Goal: Task Accomplishment & Management: Use online tool/utility

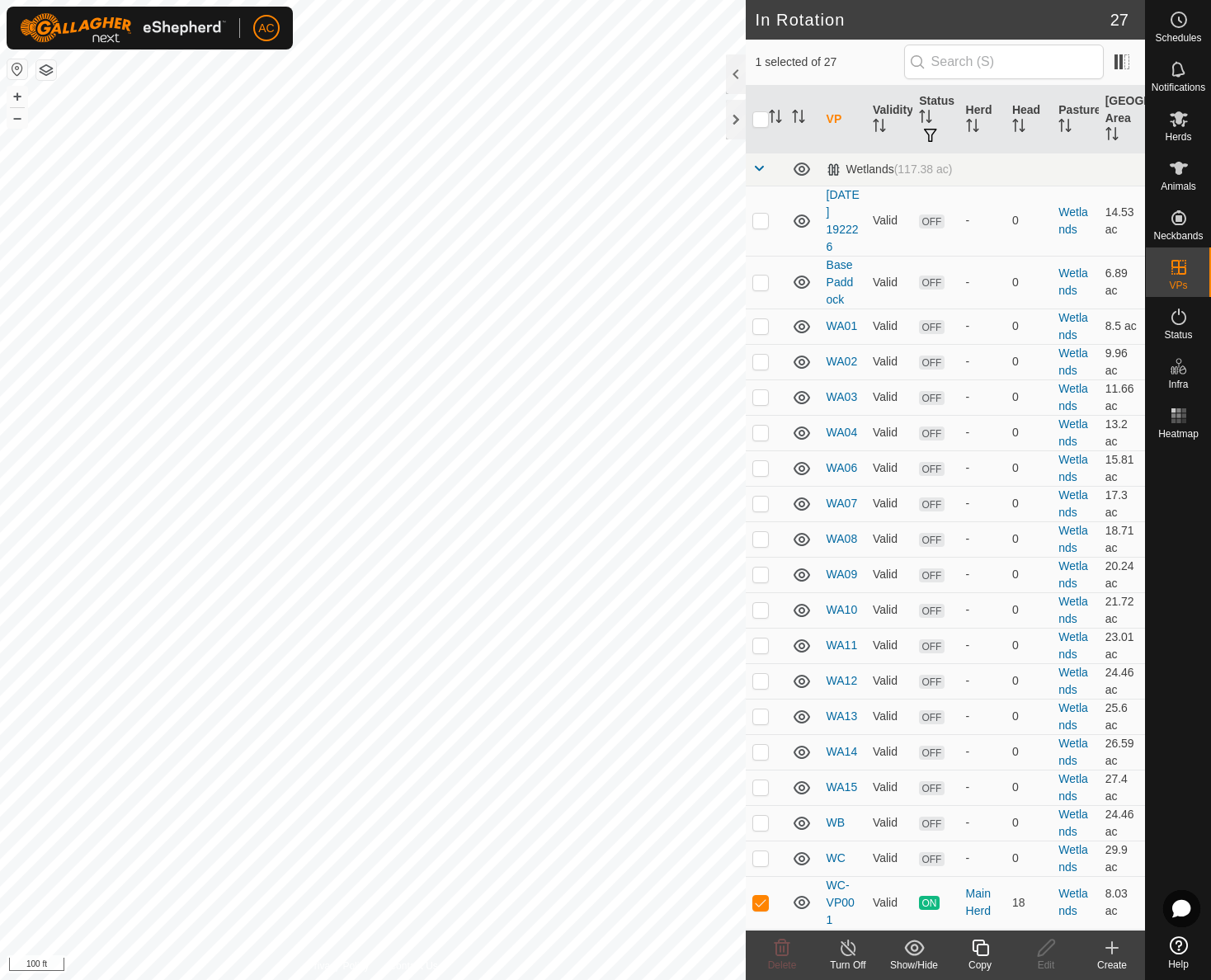
click at [981, 951] on icon at bounding box center [980, 948] width 20 height 20
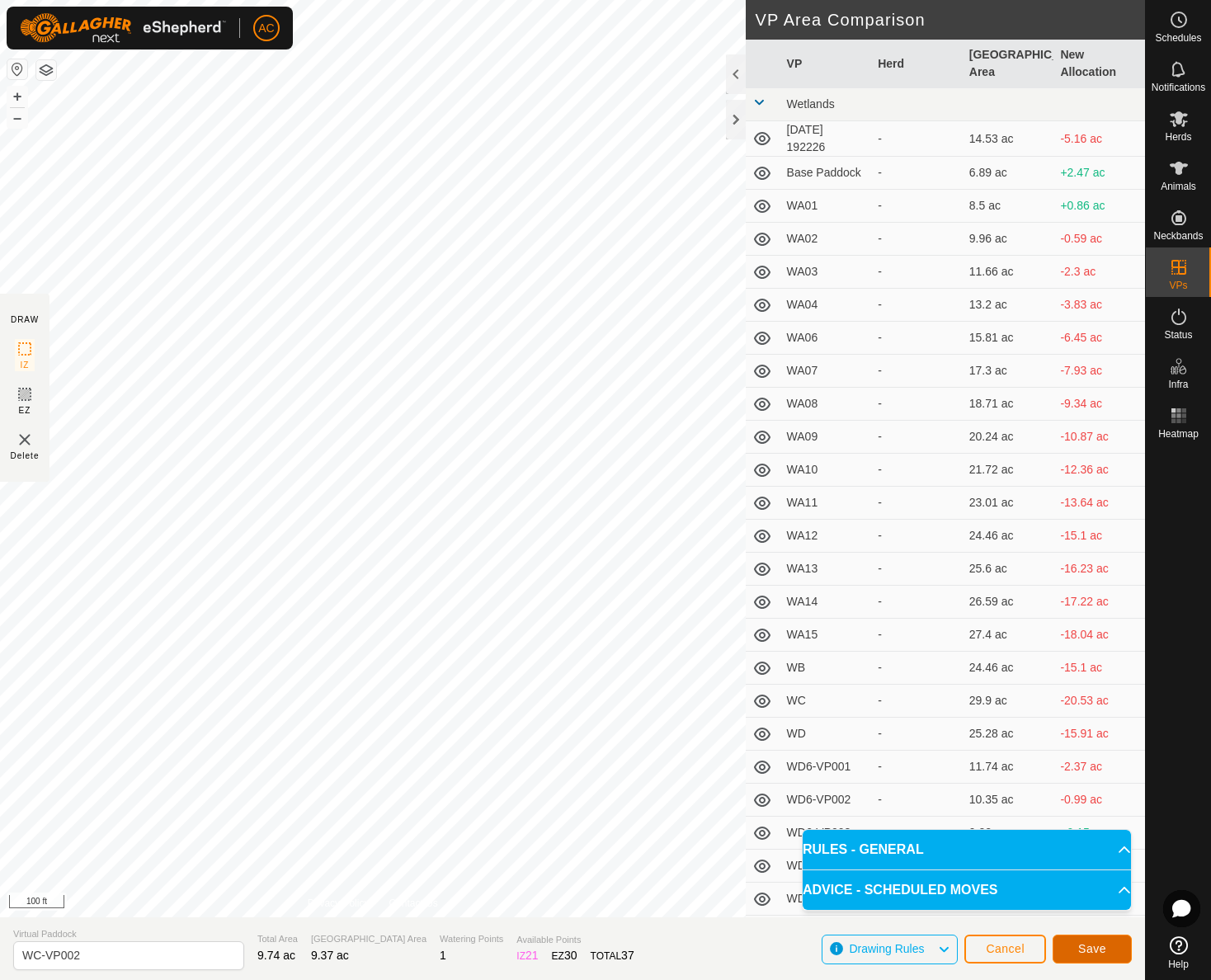
click at [1094, 944] on span "Save" at bounding box center [1092, 948] width 28 height 13
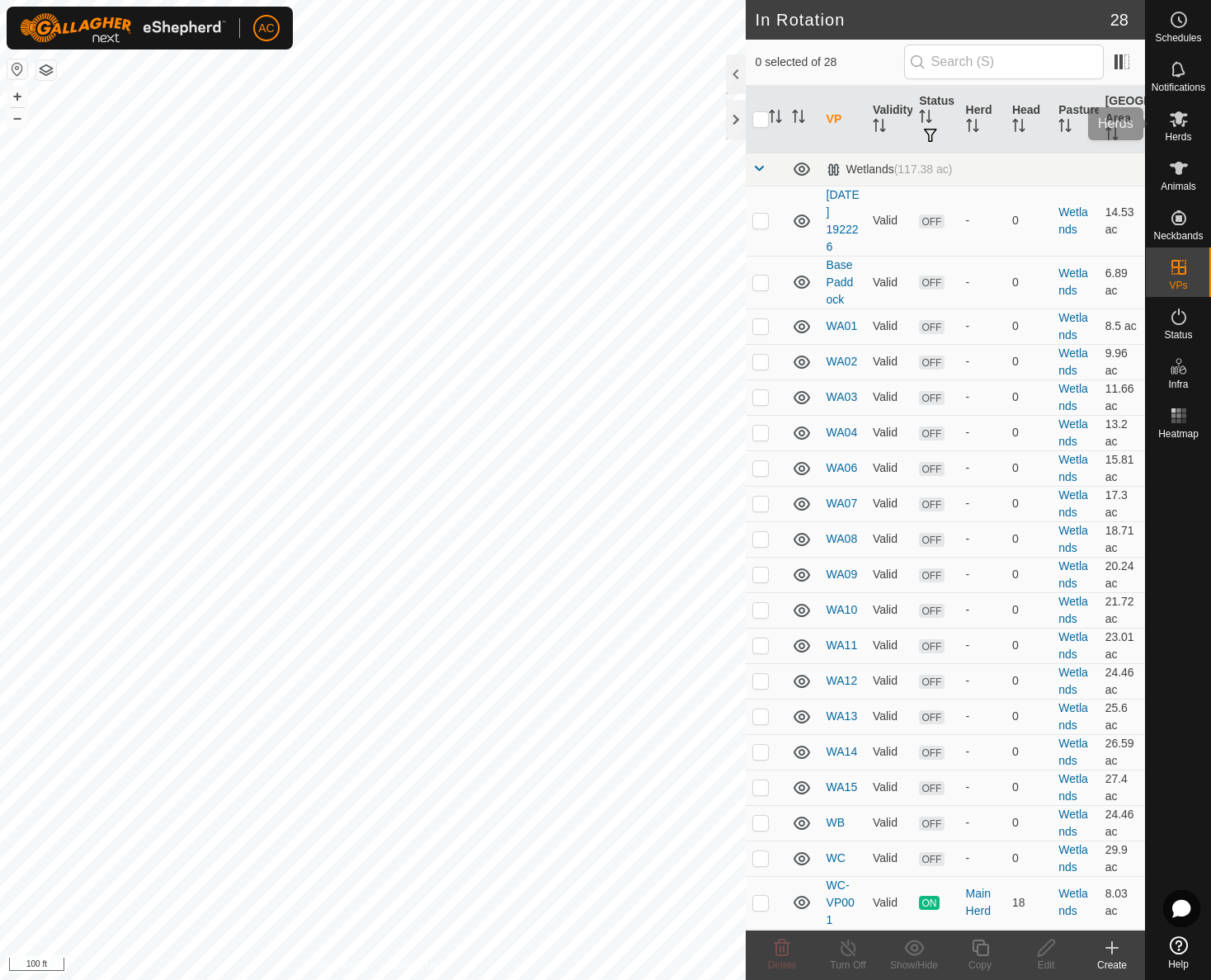
drag, startPoint x: 1183, startPoint y: 126, endPoint x: 1163, endPoint y: 124, distance: 20.1
click at [1183, 126] on icon at bounding box center [1179, 119] width 18 height 16
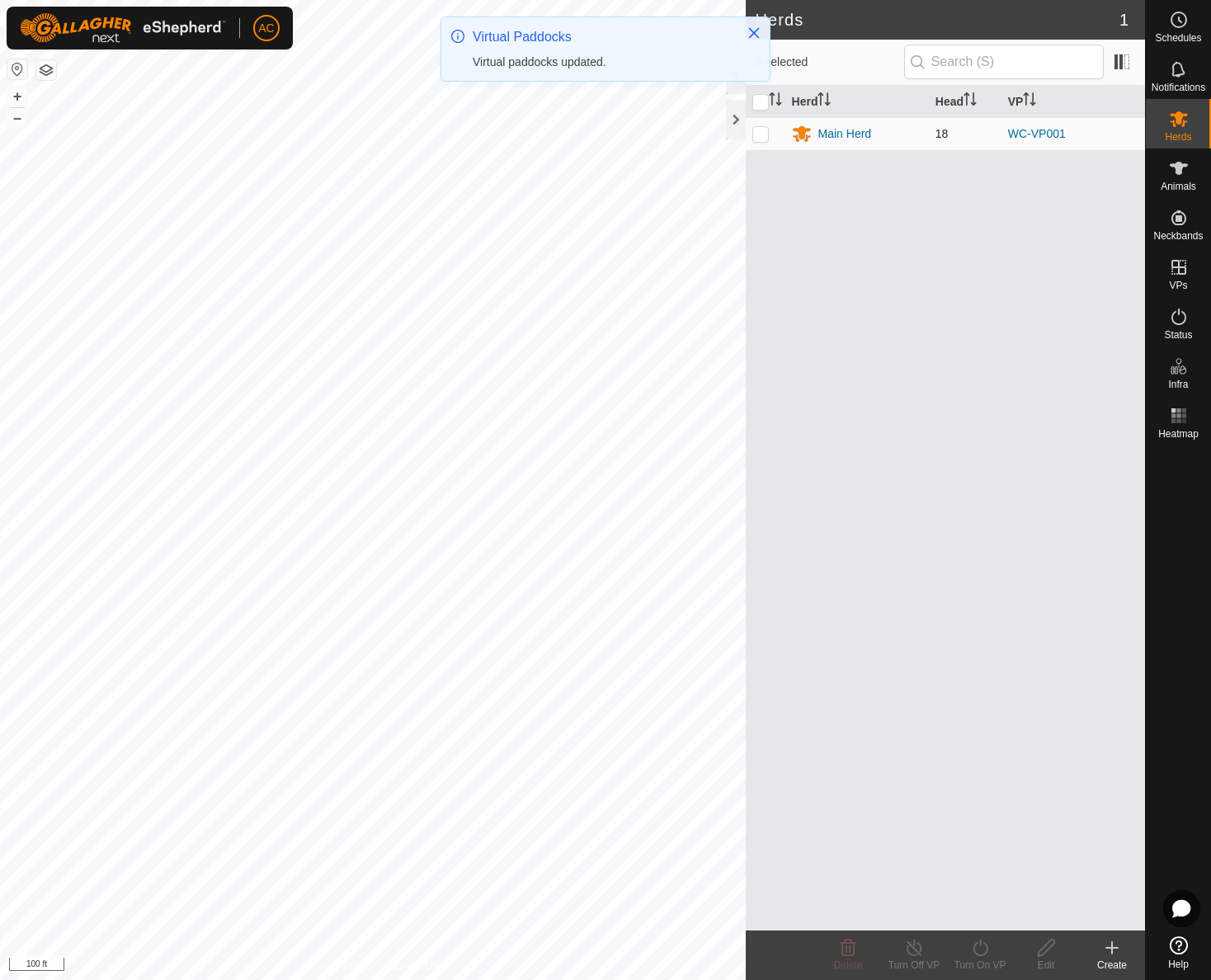
click at [762, 132] on p-checkbox at bounding box center [760, 134] width 17 height 13
checkbox input "true"
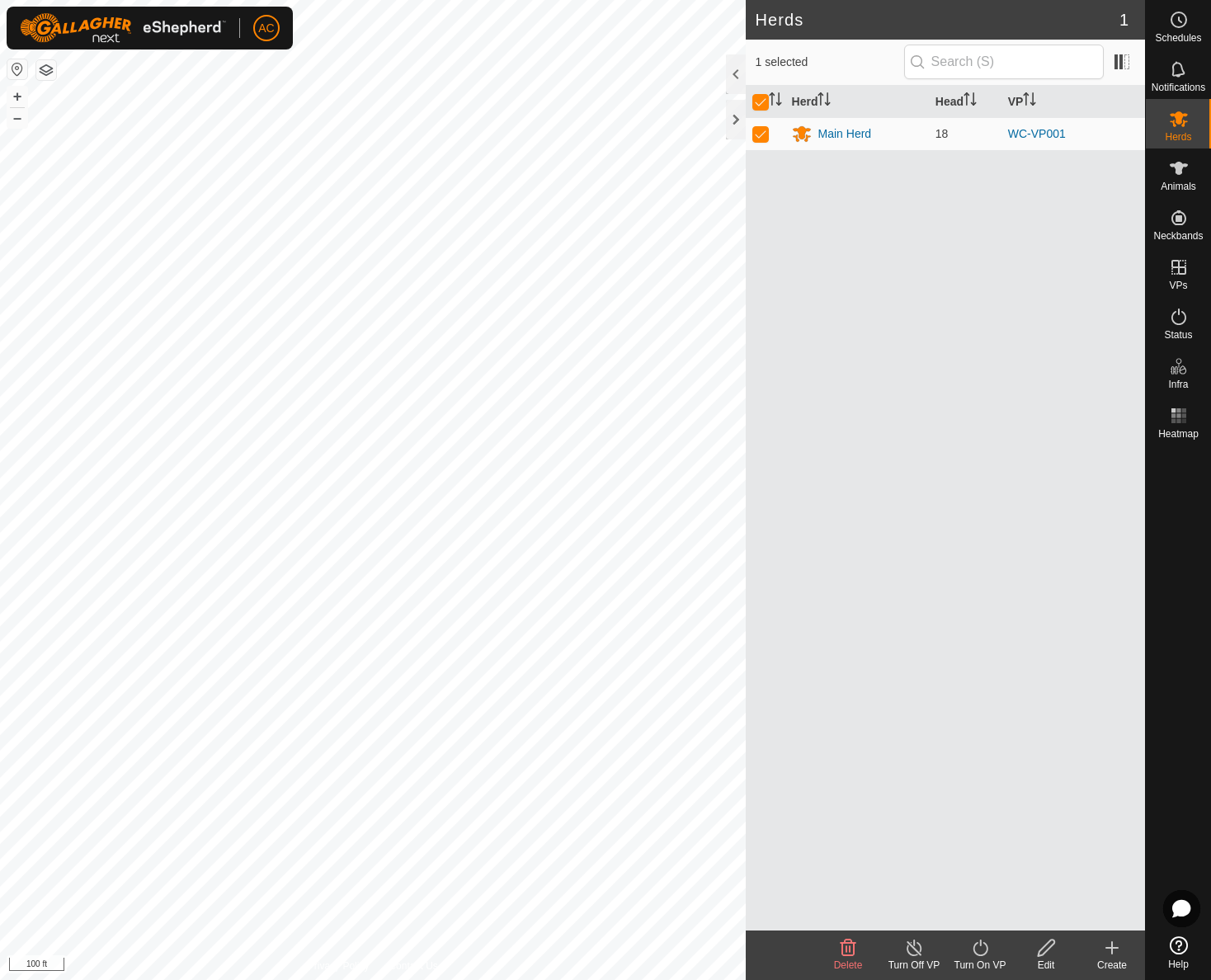
click at [980, 953] on icon at bounding box center [980, 948] width 20 height 20
click at [976, 909] on link "Now" at bounding box center [1029, 911] width 163 height 33
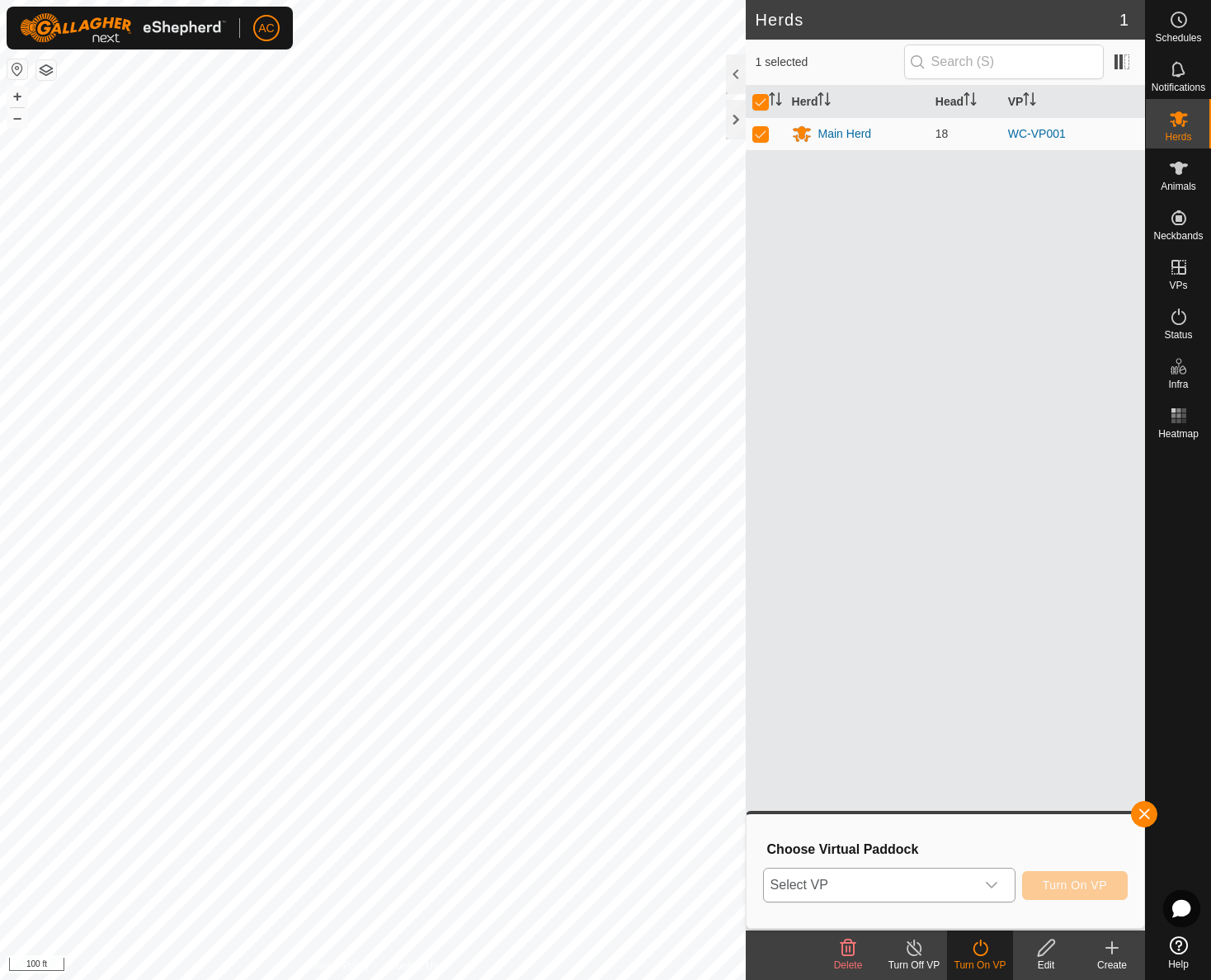
click at [885, 878] on span "Select VP" at bounding box center [869, 885] width 211 height 33
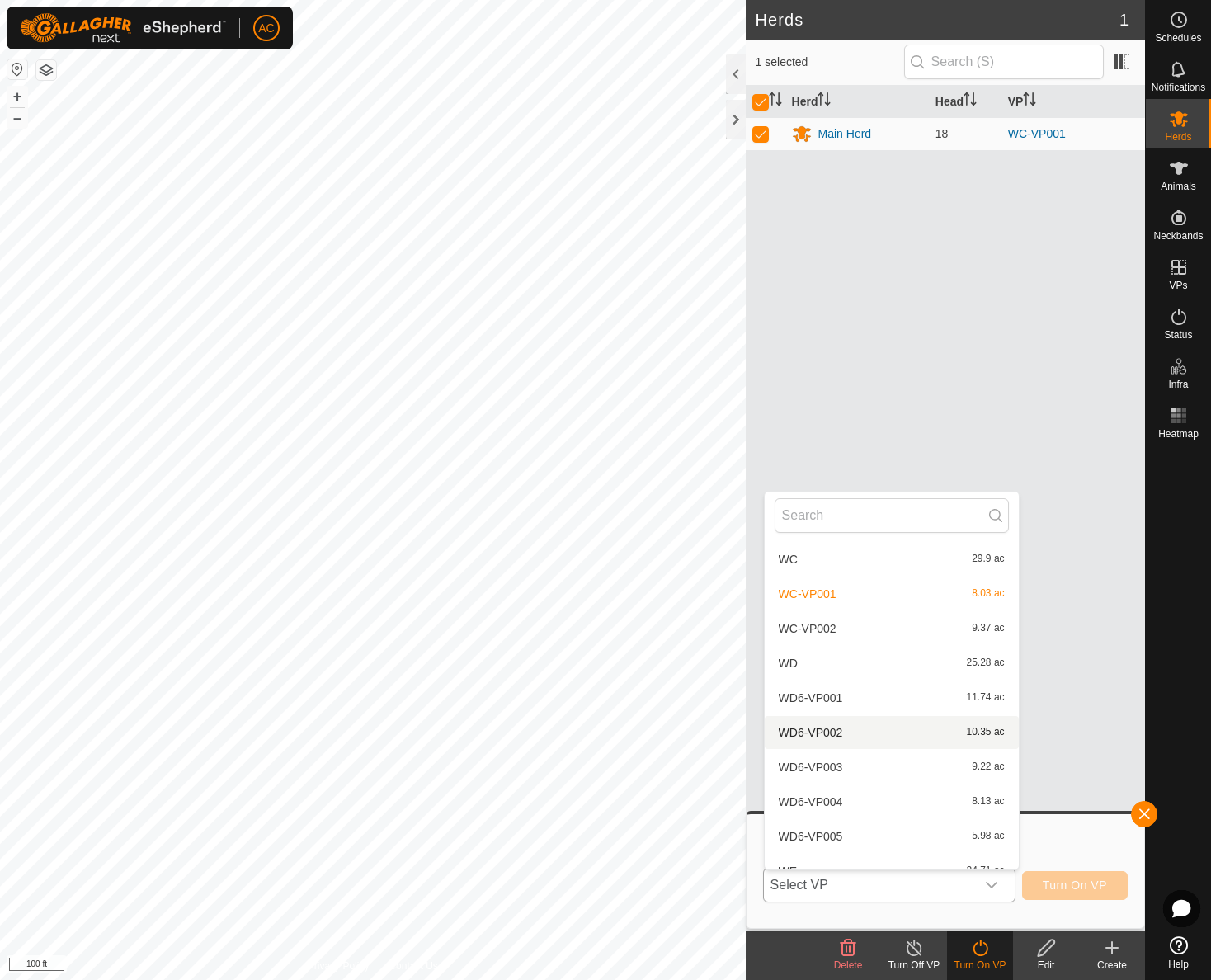
scroll to position [621, 0]
click at [806, 625] on li "WC-VP002 9.37 ac" at bounding box center [891, 631] width 254 height 33
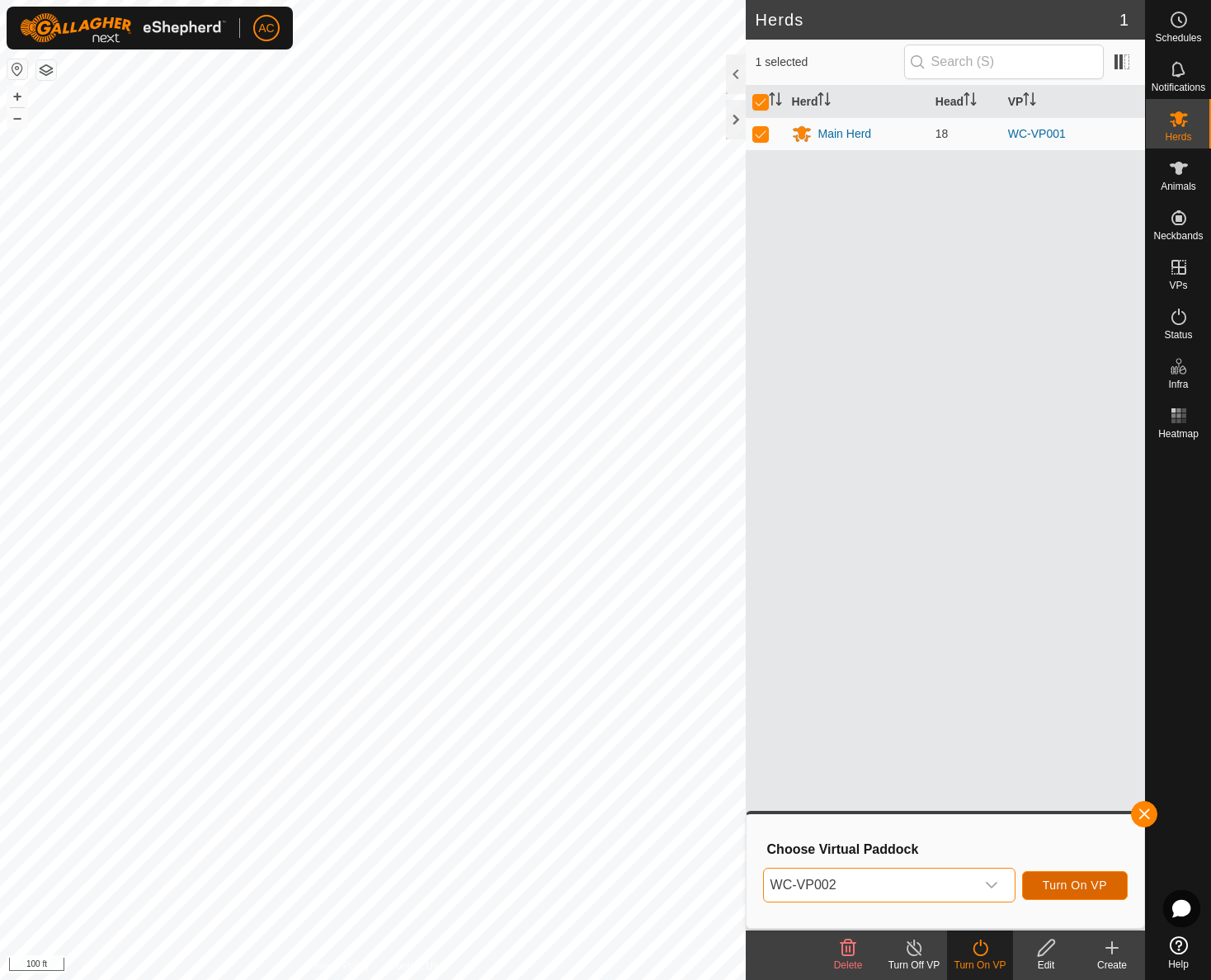
click at [1070, 886] on span "Turn On VP" at bounding box center [1075, 885] width 64 height 13
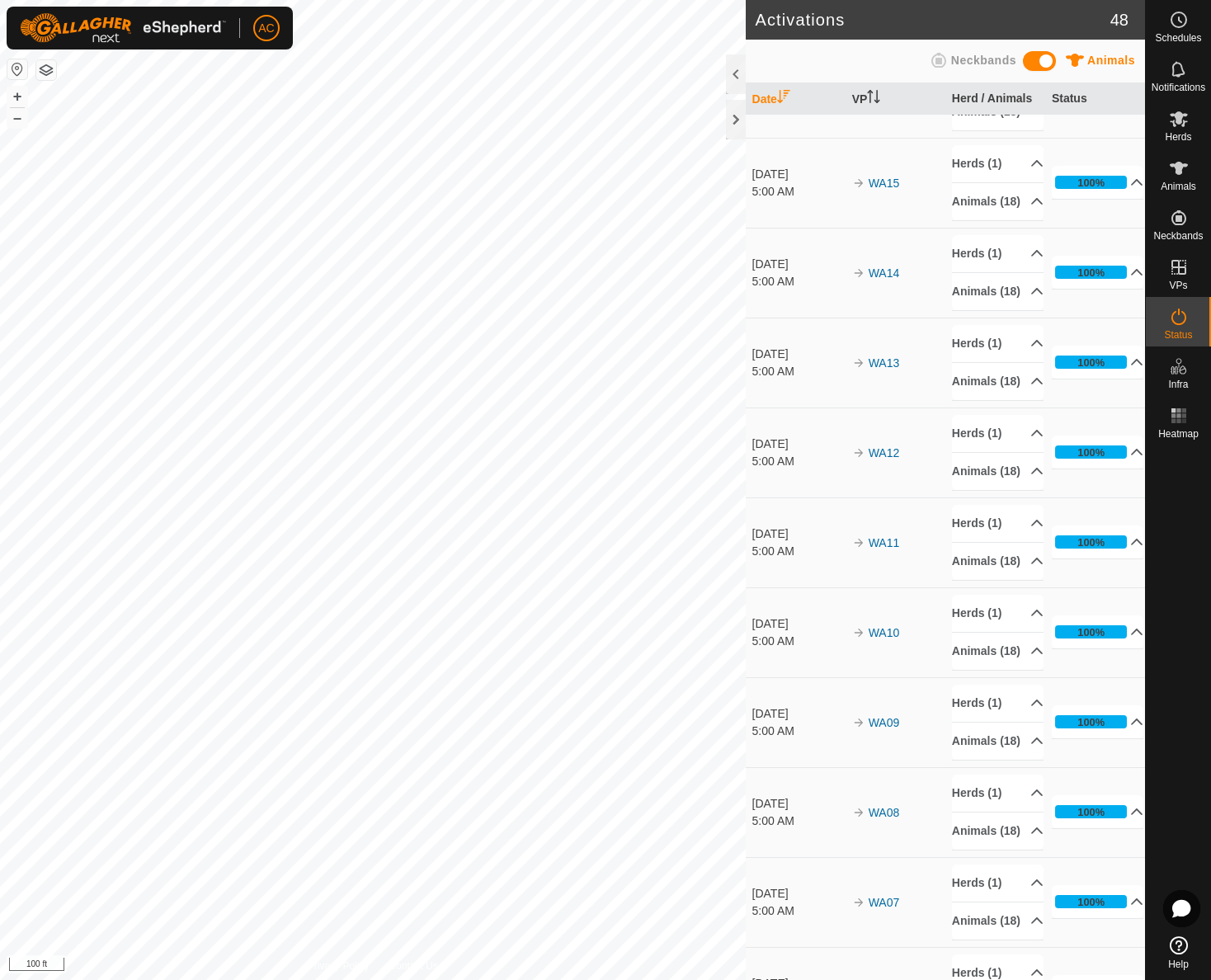
scroll to position [165, 0]
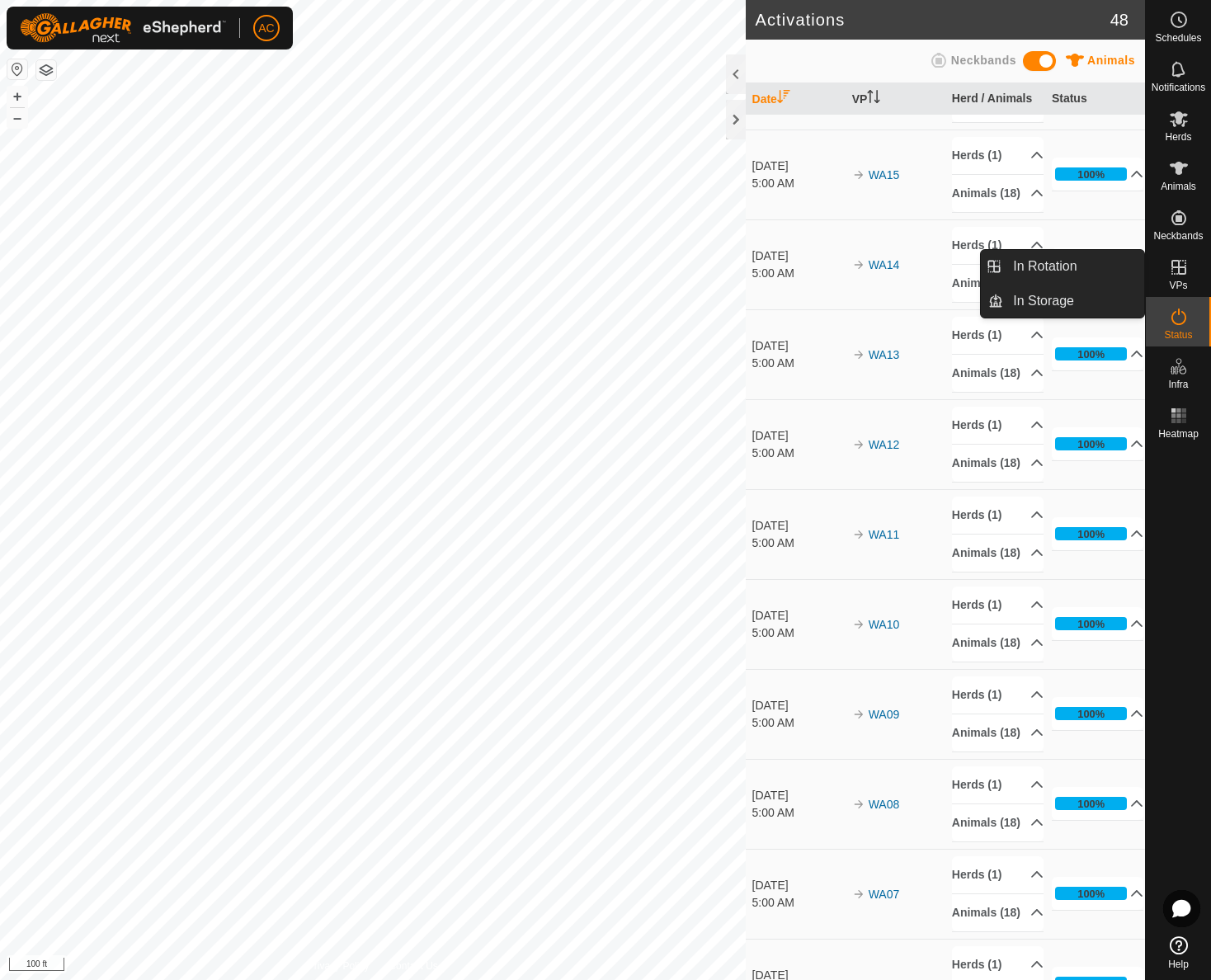
click at [1179, 273] on icon at bounding box center [1179, 267] width 15 height 15
click at [1044, 261] on link "In Rotation" at bounding box center [1074, 266] width 141 height 33
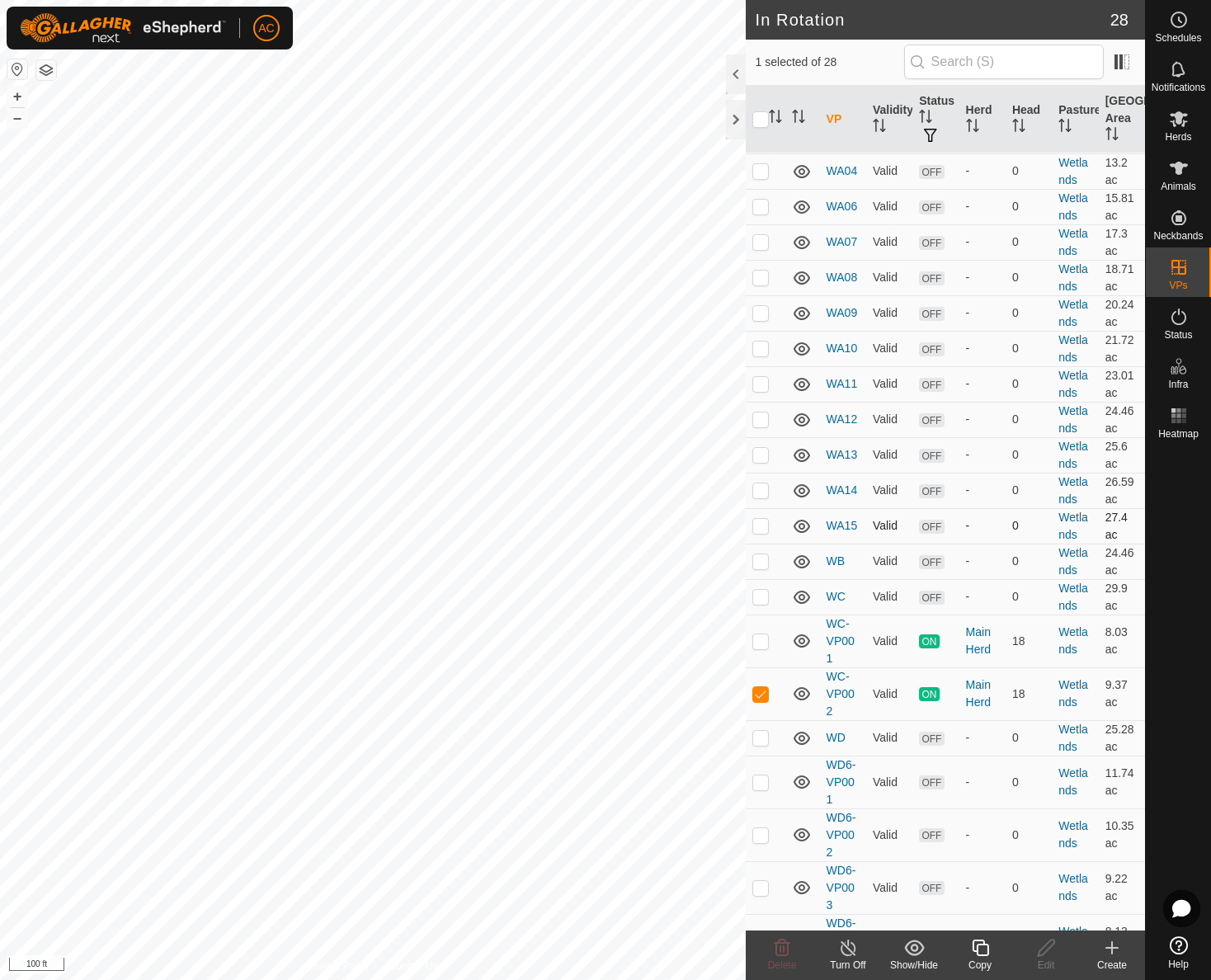
scroll to position [330, 0]
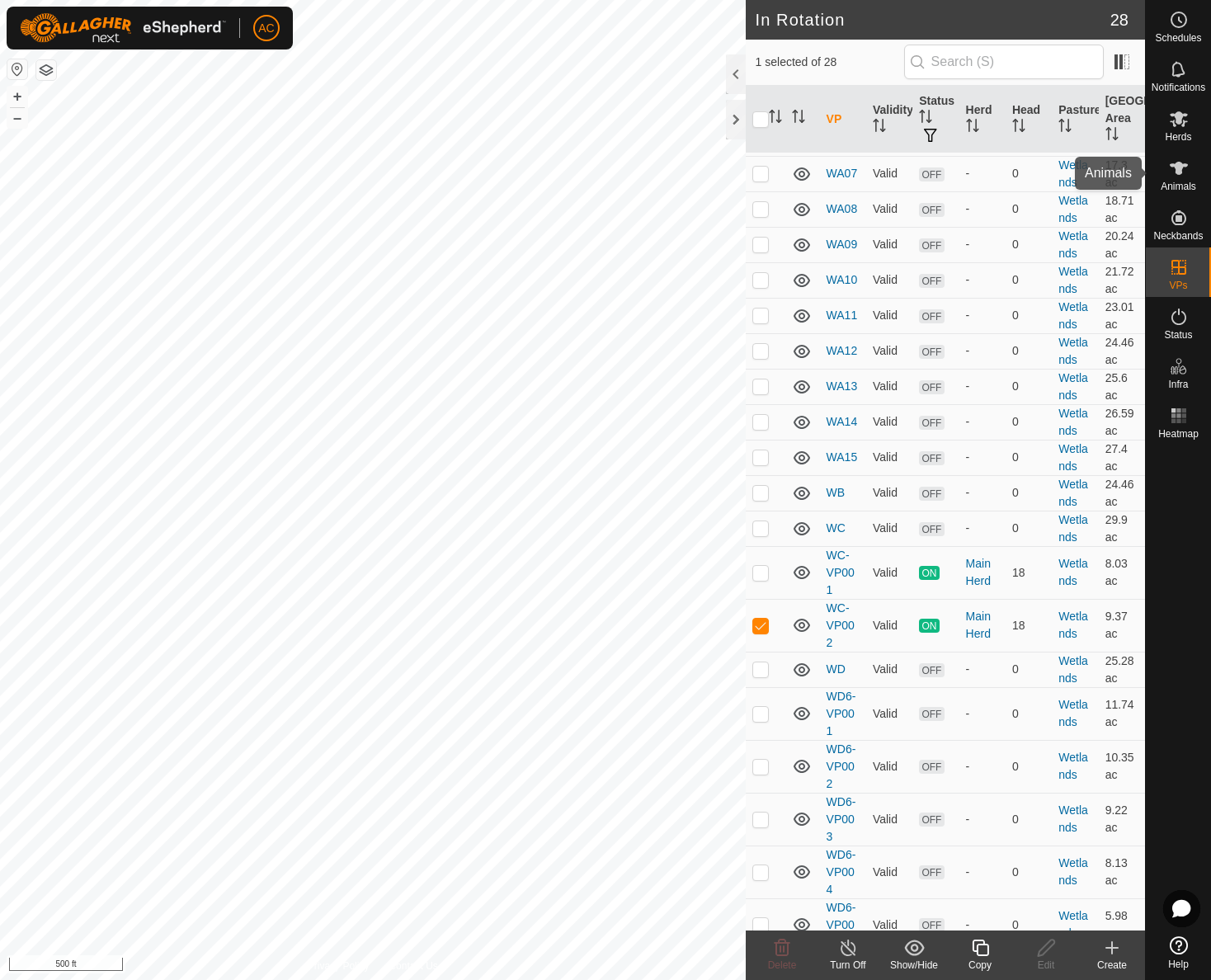
click at [1177, 185] on span "Animals" at bounding box center [1179, 186] width 36 height 10
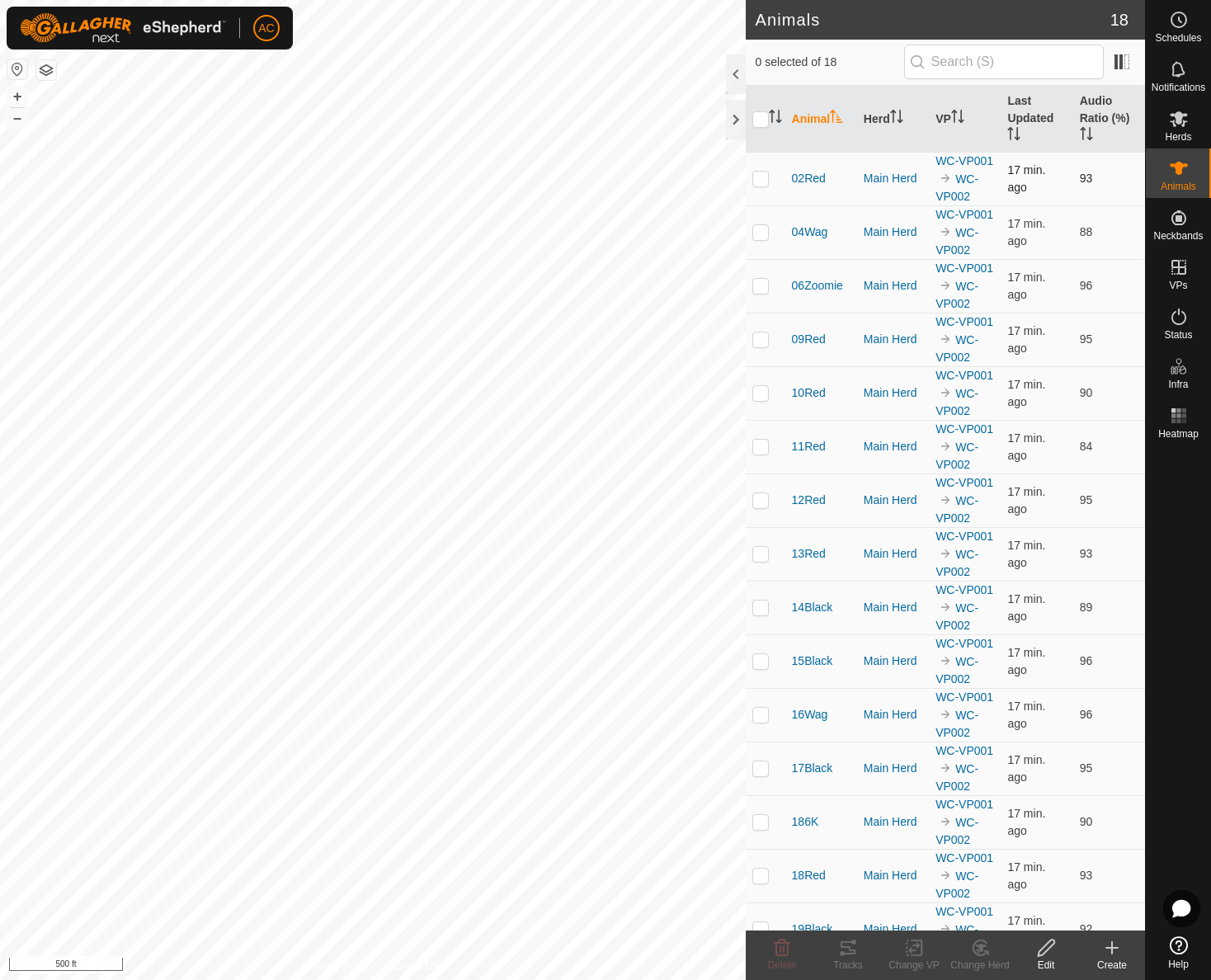
click at [764, 173] on p-checkbox at bounding box center [760, 178] width 17 height 13
checkbox input "true"
drag, startPoint x: 758, startPoint y: 505, endPoint x: 781, endPoint y: 565, distance: 64.3
click at [759, 505] on p-checkbox at bounding box center [760, 500] width 17 height 13
checkbox input "true"
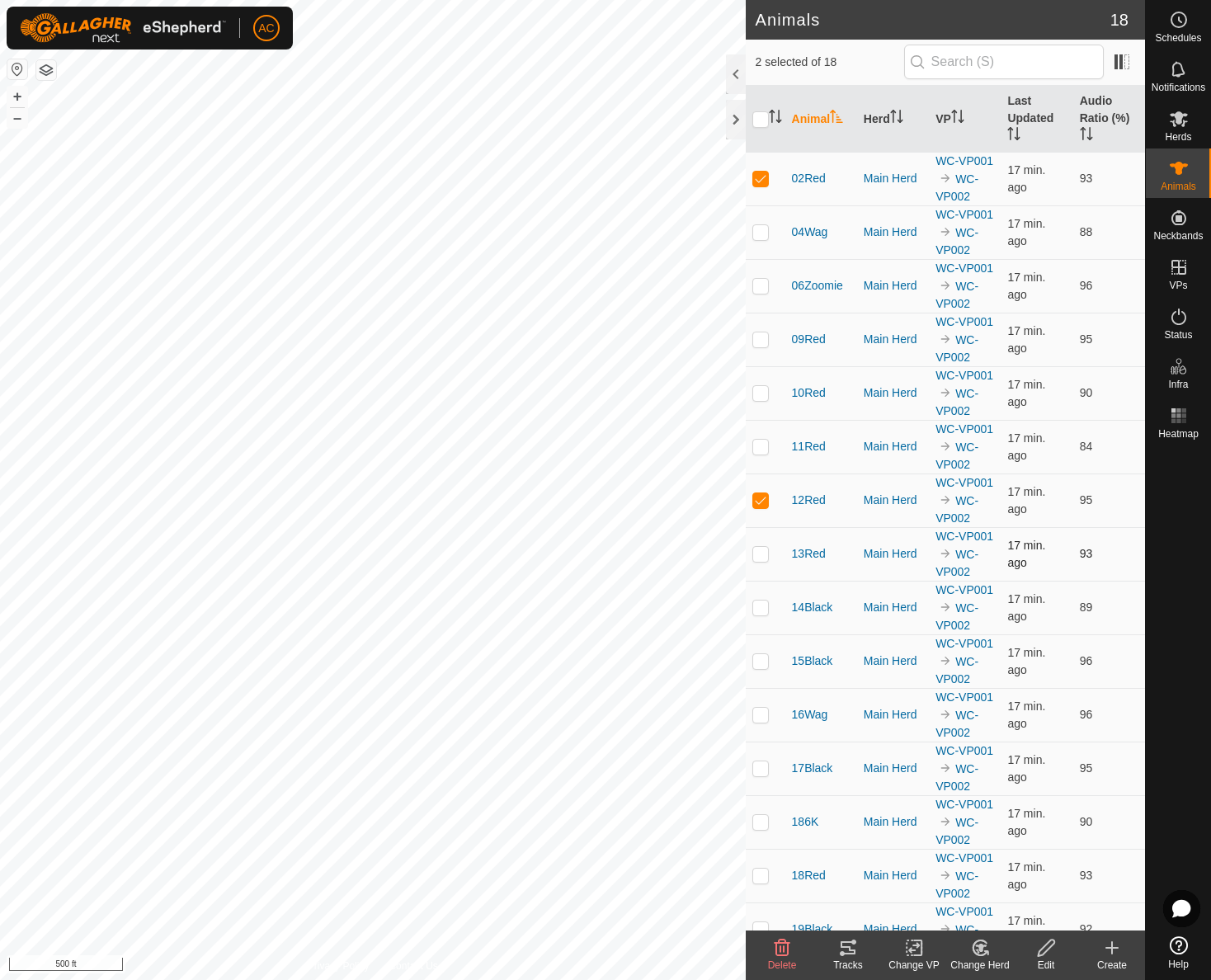
click at [761, 551] on p-checkbox at bounding box center [760, 553] width 17 height 13
checkbox input "true"
drag, startPoint x: 765, startPoint y: 722, endPoint x: 757, endPoint y: 748, distance: 27.2
click at [765, 723] on td at bounding box center [765, 715] width 39 height 53
checkbox input "true"
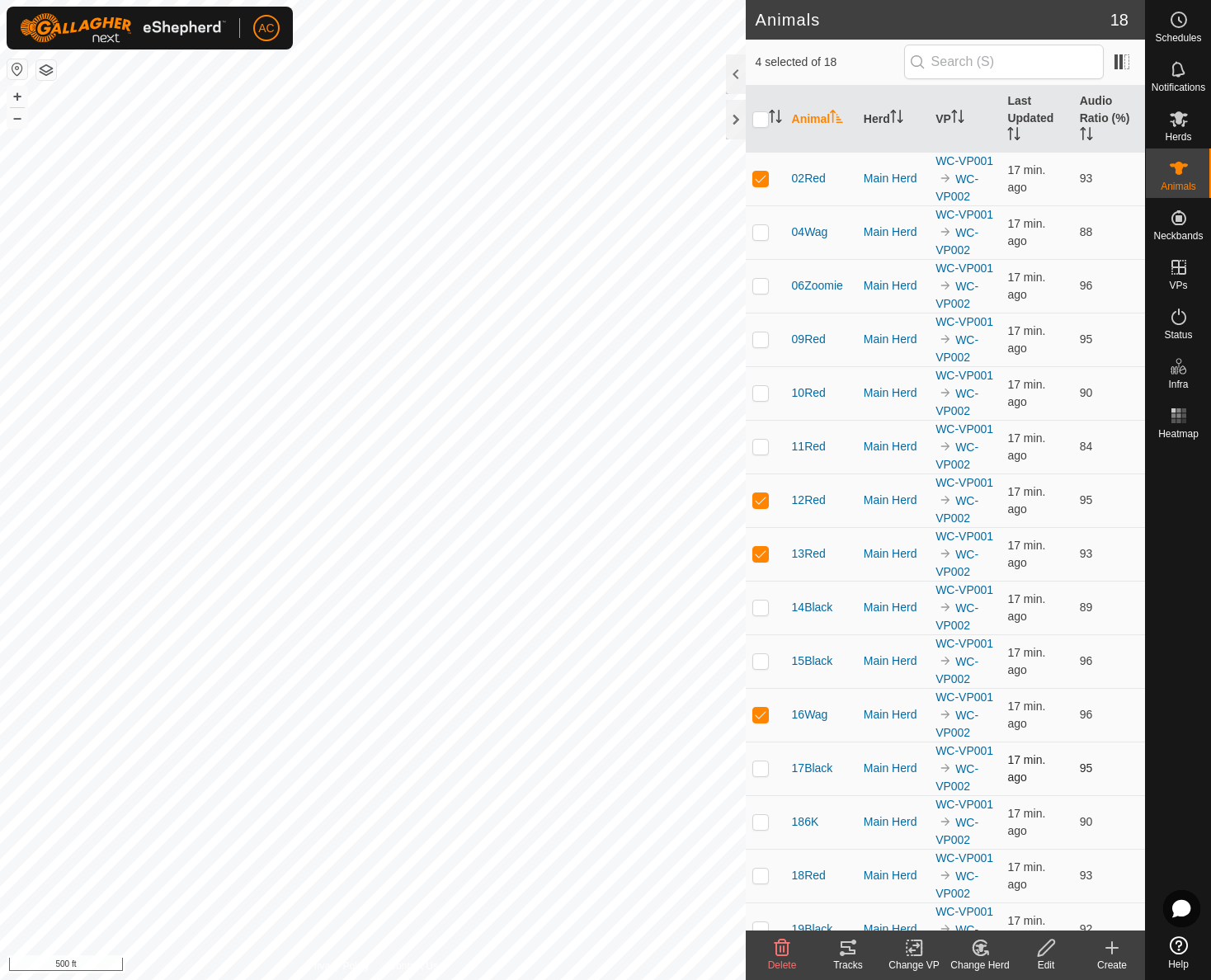
click at [757, 767] on p-checkbox at bounding box center [760, 768] width 17 height 13
checkbox input "true"
drag, startPoint x: 757, startPoint y: 880, endPoint x: 781, endPoint y: 895, distance: 28.3
click at [757, 880] on p-checkbox at bounding box center [760, 875] width 17 height 13
checkbox input "true"
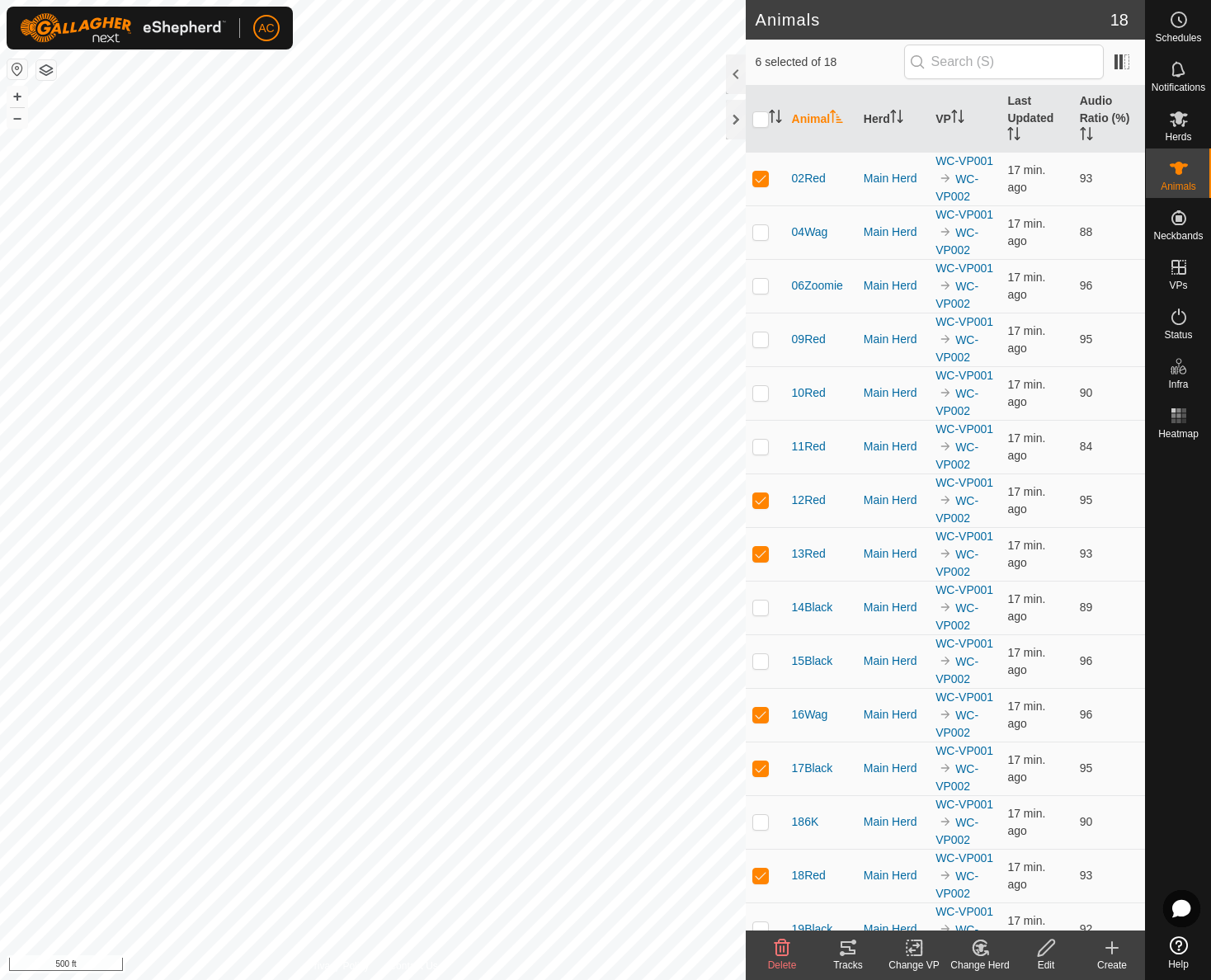
click at [839, 951] on icon at bounding box center [848, 948] width 20 height 20
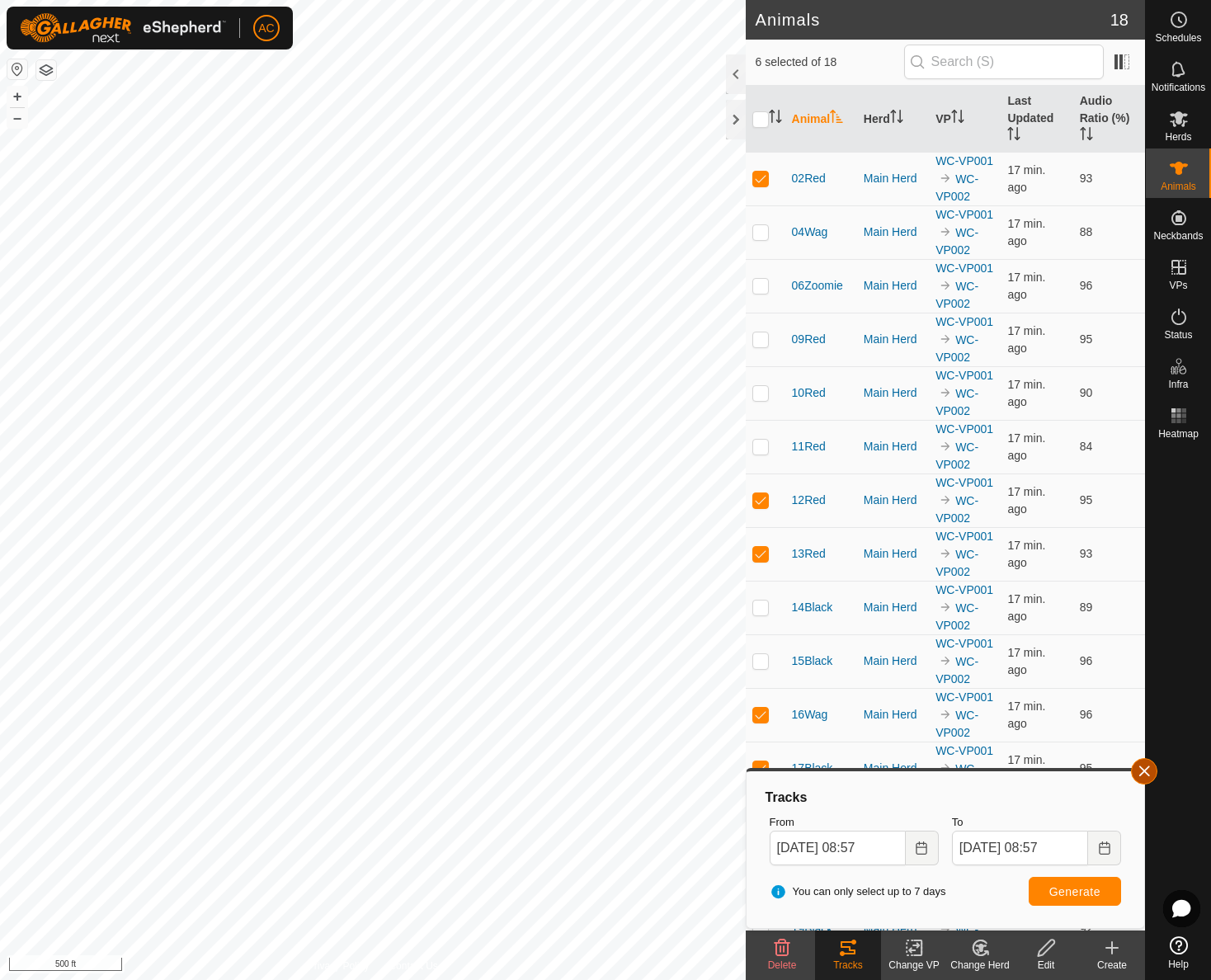
click at [1141, 777] on button "button" at bounding box center [1144, 772] width 27 height 27
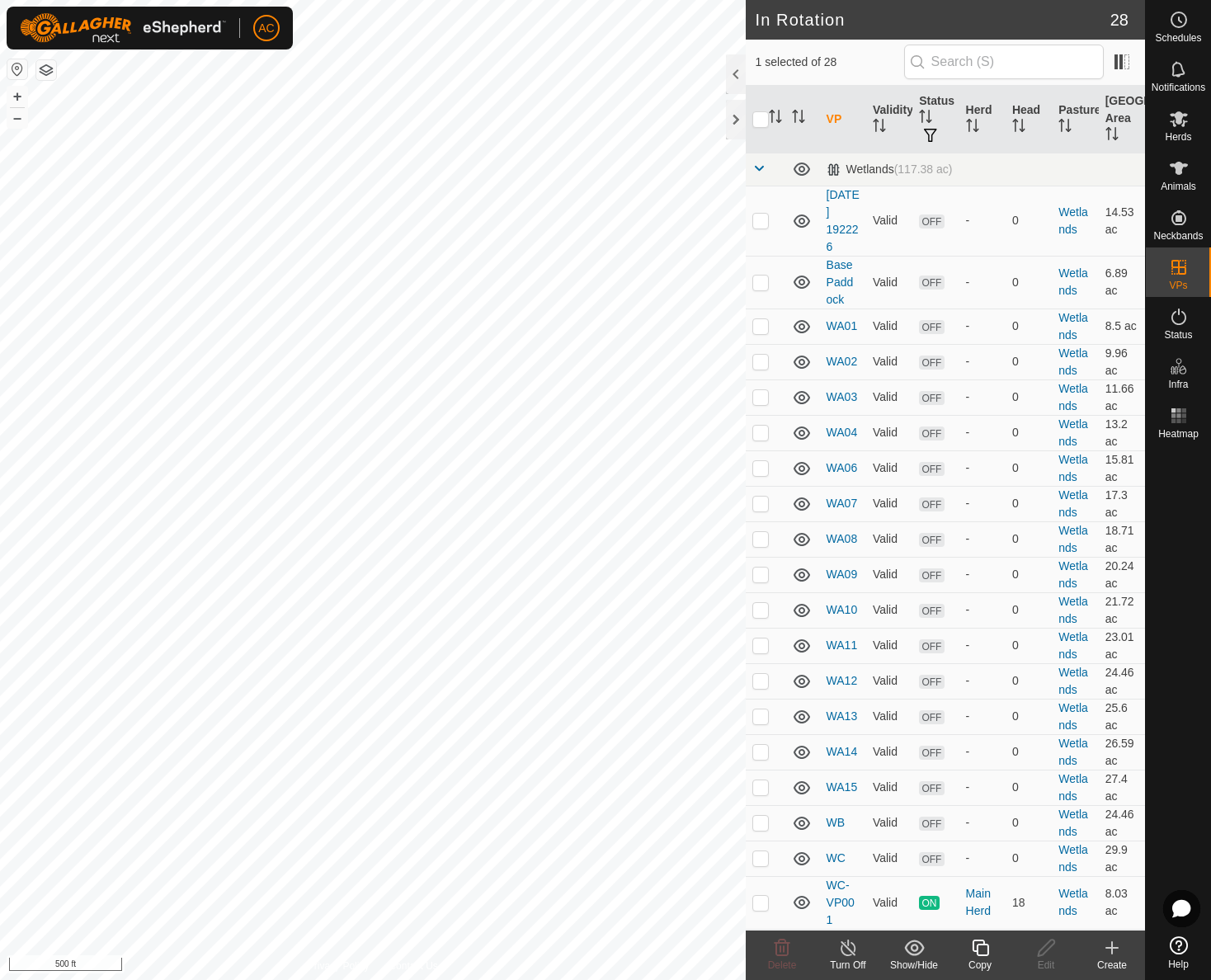
click at [986, 949] on icon at bounding box center [980, 948] width 20 height 20
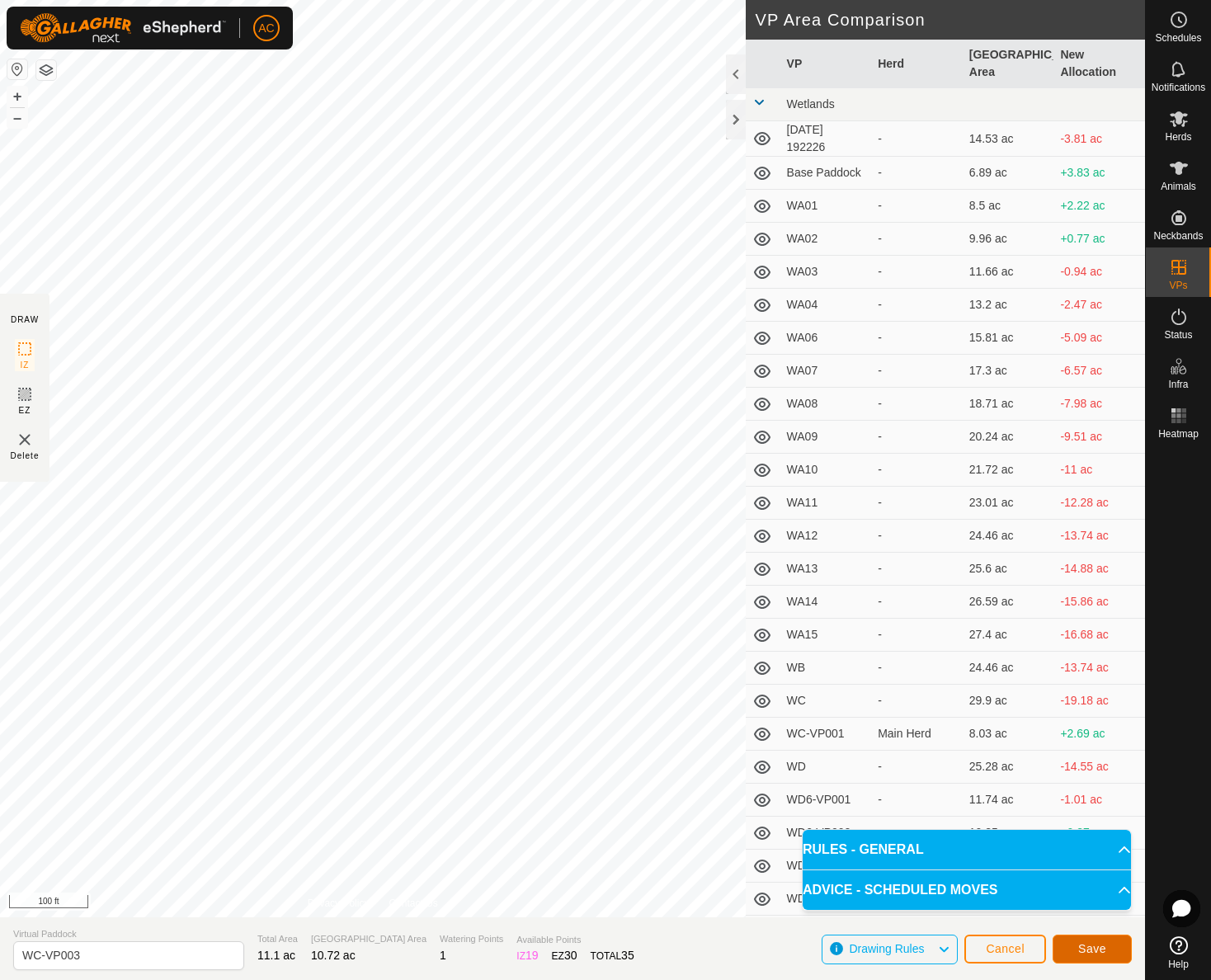
click at [1086, 944] on span "Save" at bounding box center [1092, 948] width 28 height 13
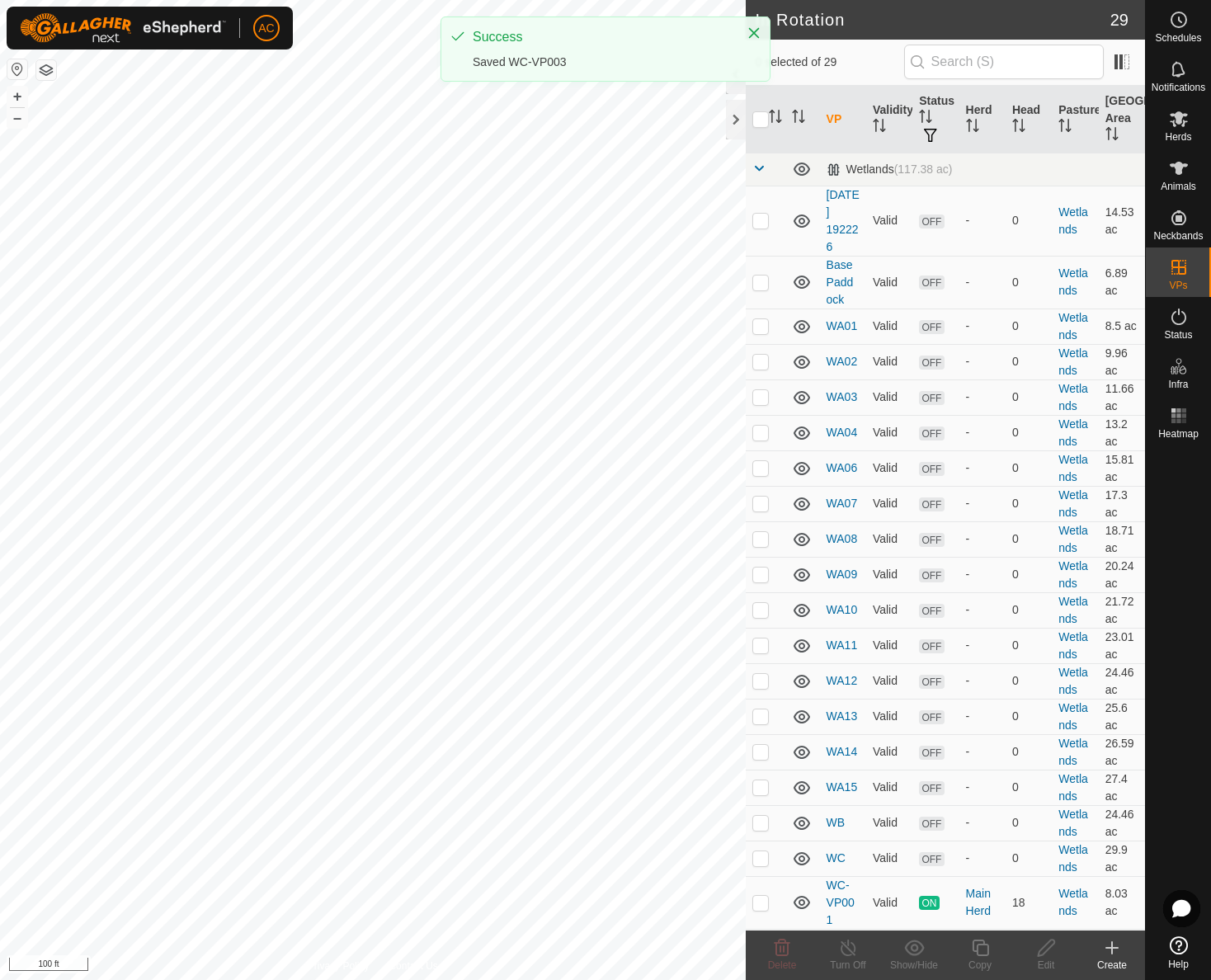
checkbox input "true"
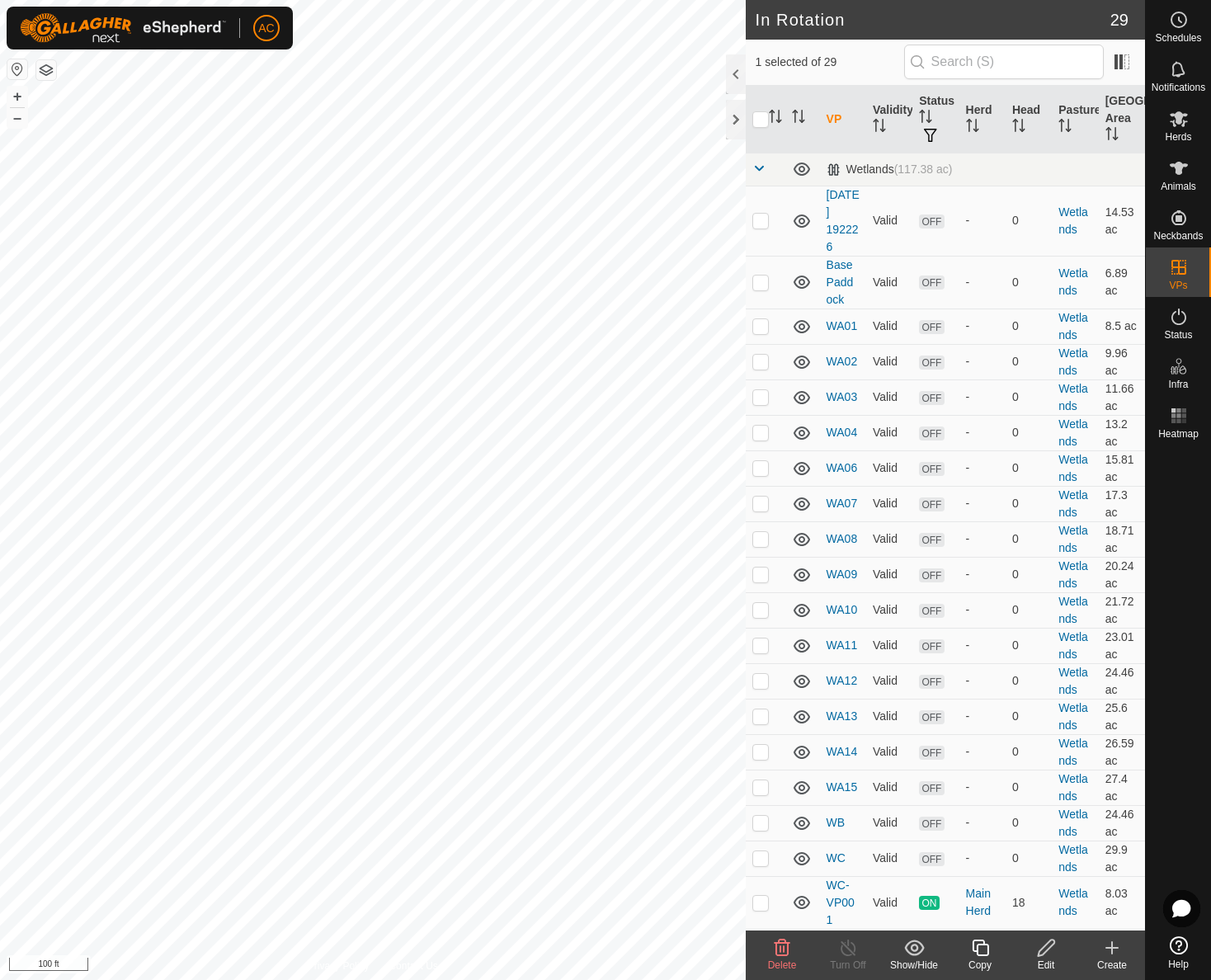
click at [981, 947] on icon at bounding box center [980, 948] width 20 height 20
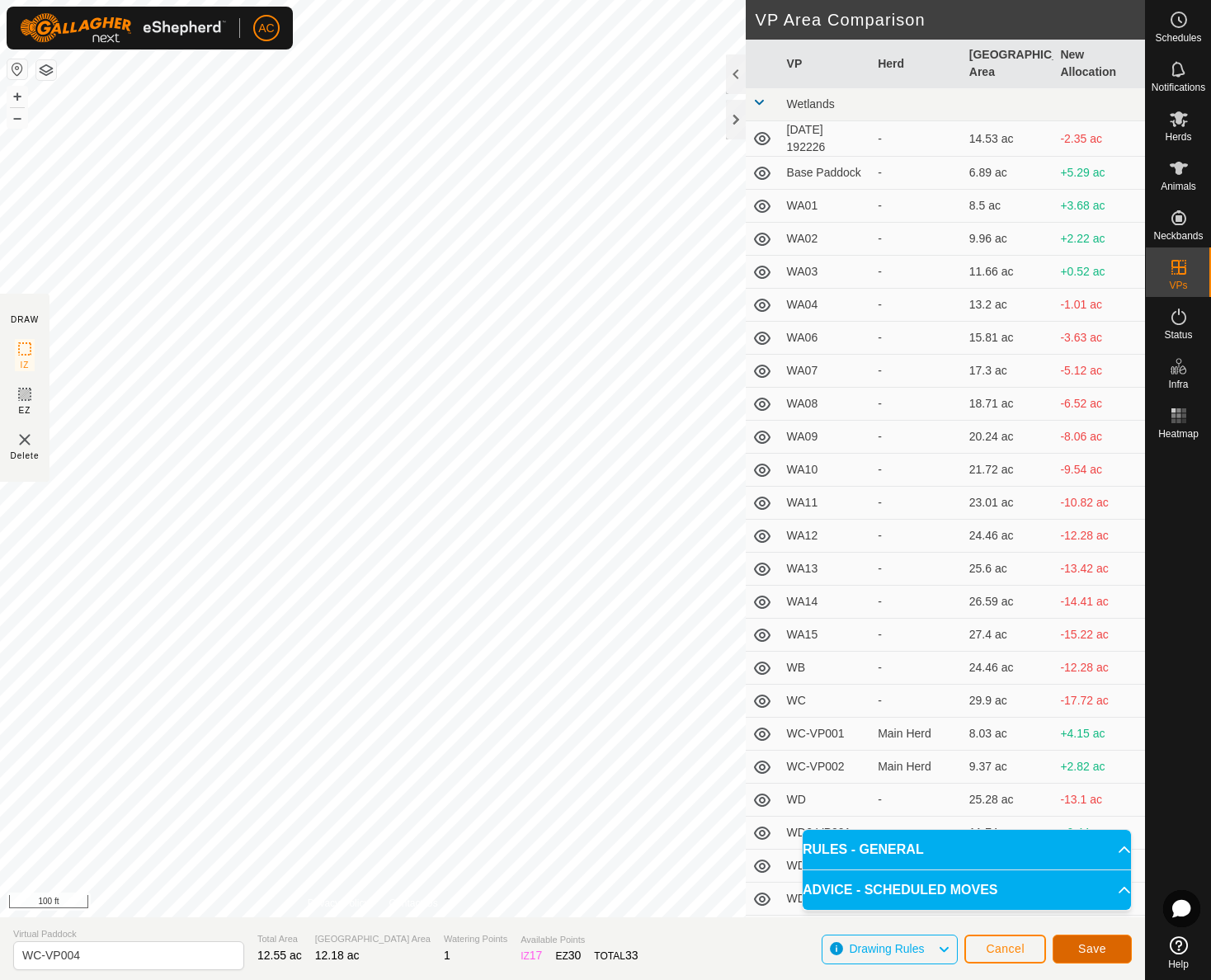
click at [1103, 951] on span "Save" at bounding box center [1092, 948] width 28 height 13
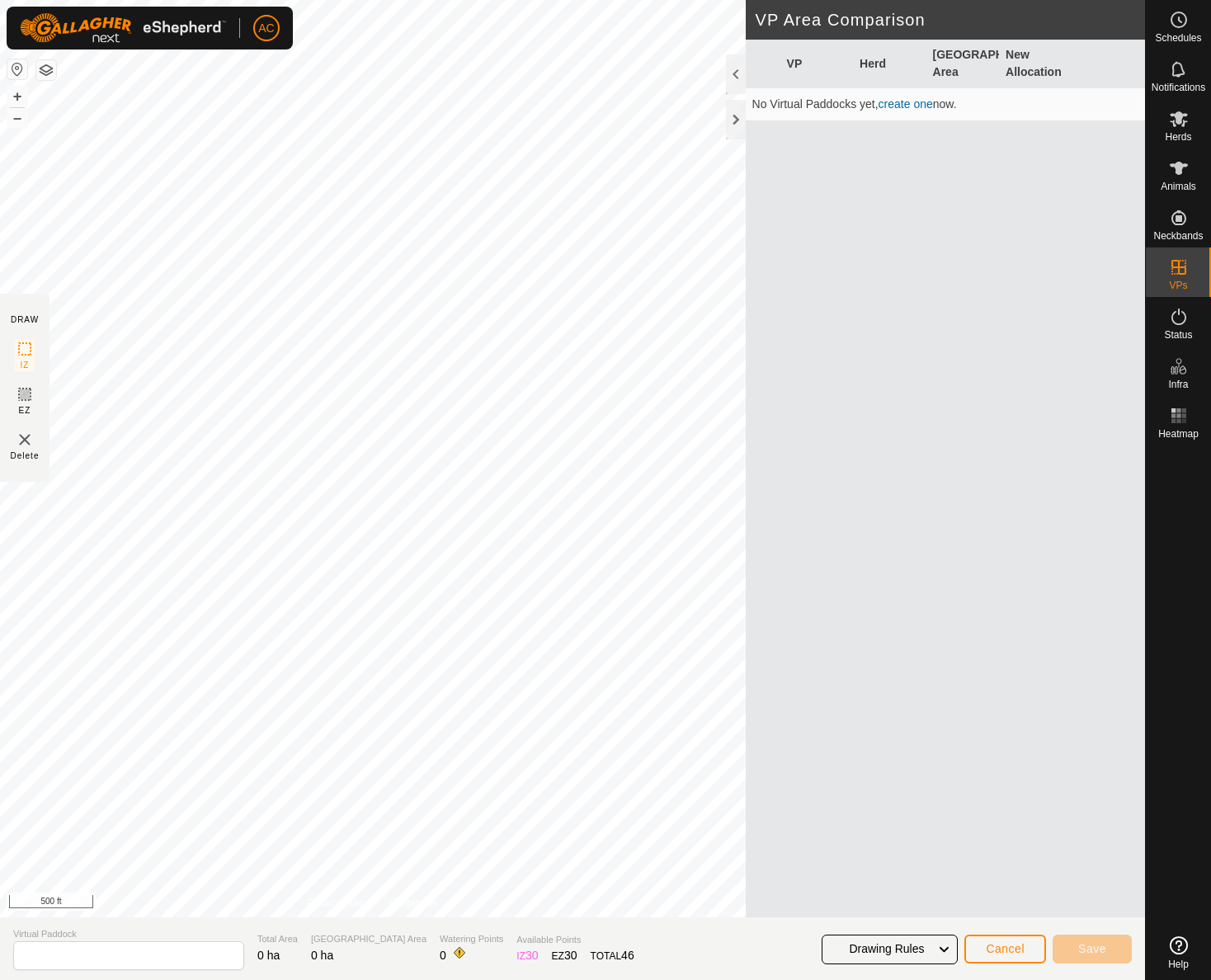
type input "WC-VP005"
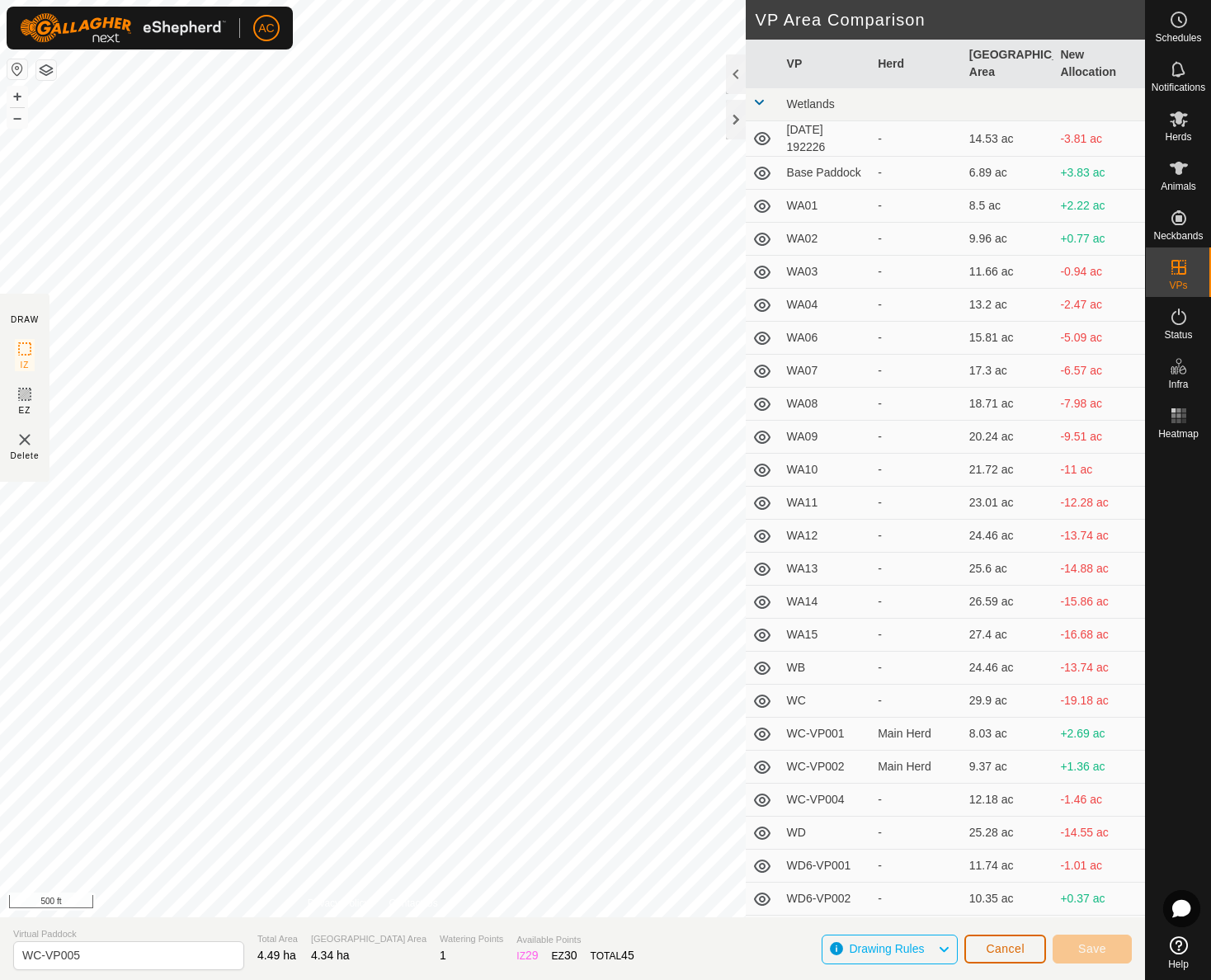
click at [1028, 962] on button "Cancel" at bounding box center [1005, 949] width 82 height 29
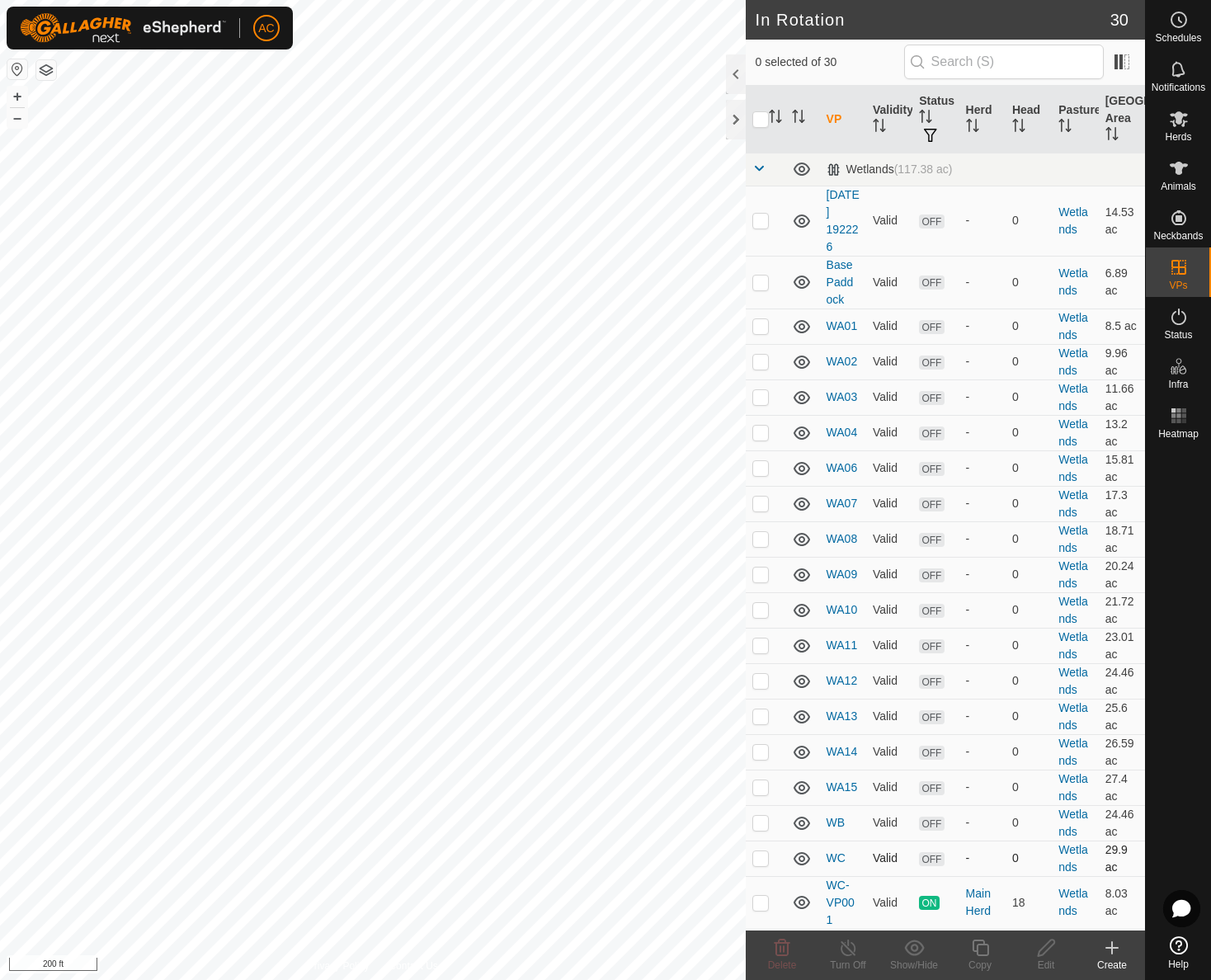
checkbox input "true"
checkbox input "false"
checkbox input "true"
checkbox input "false"
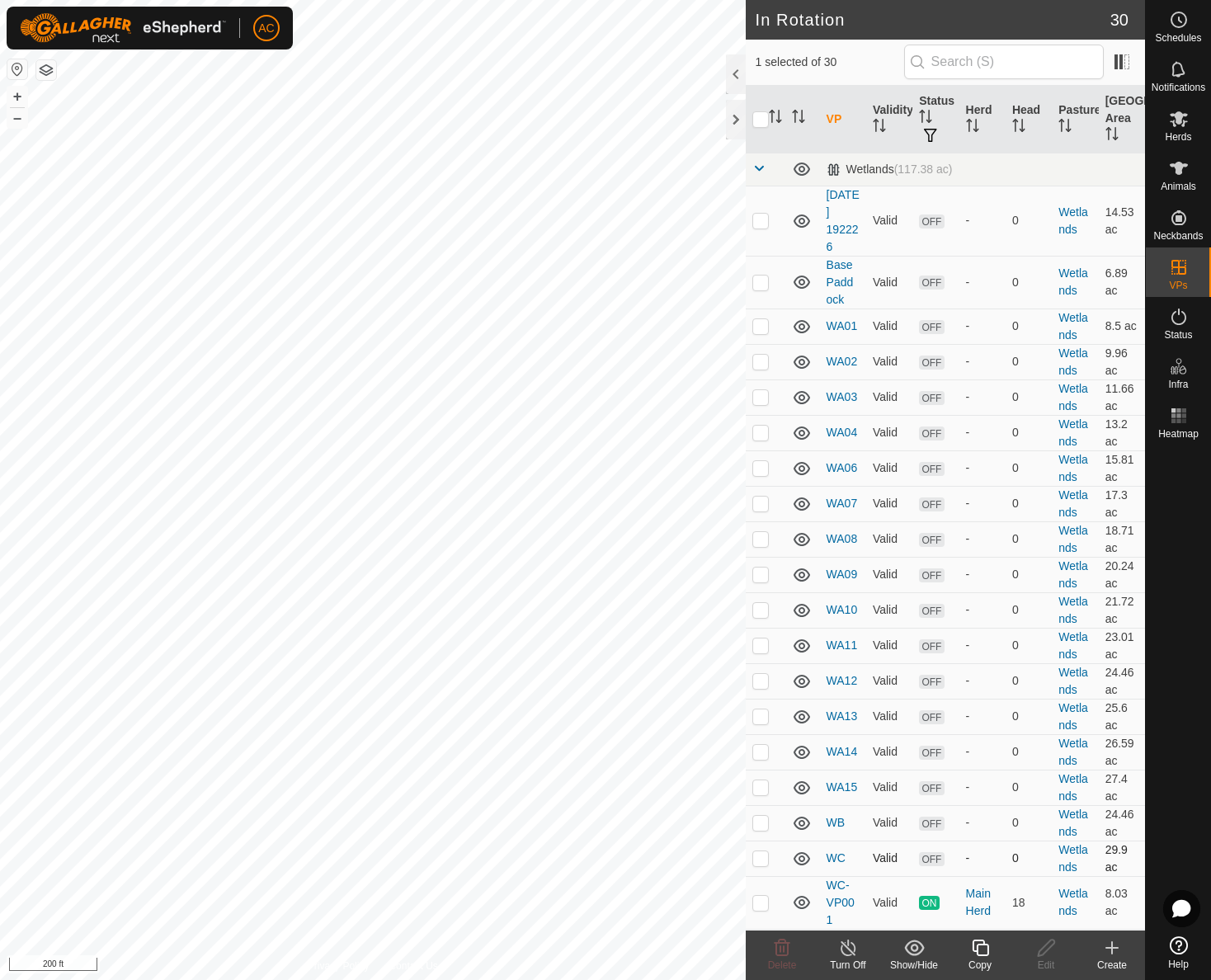
checkbox input "true"
checkbox input "false"
